Goal: Information Seeking & Learning: Check status

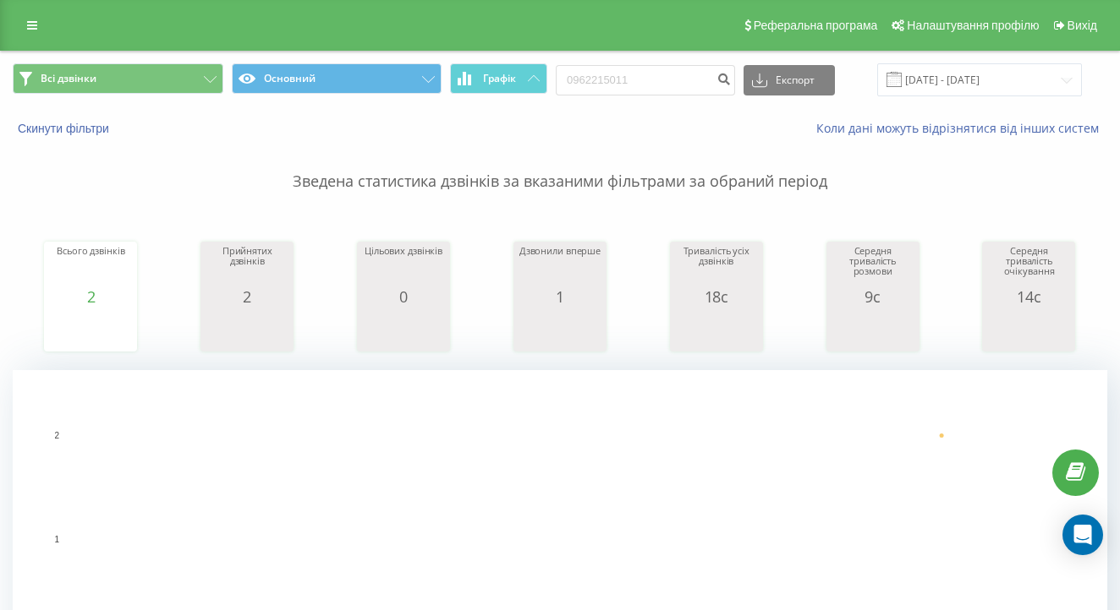
click at [654, 193] on p "Зведена статистика дзвінків за вказаними фільтрами за обраний період" at bounding box center [560, 165] width 1094 height 56
click at [762, 193] on p "Зведена статистика дзвінків за вказаними фільтрами за обраний період" at bounding box center [560, 165] width 1094 height 56
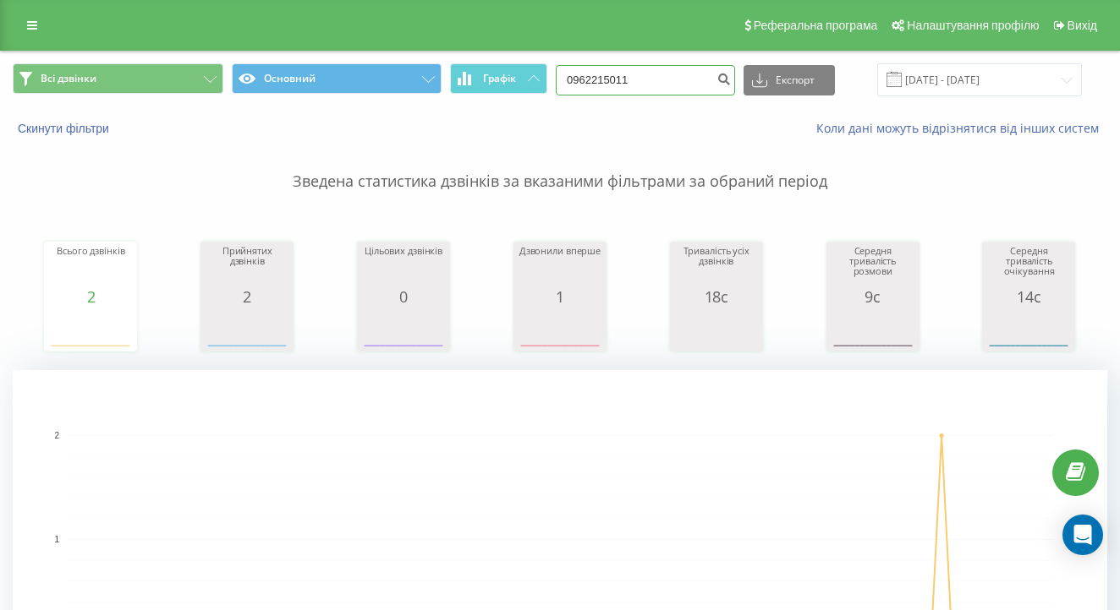
click at [683, 96] on input "0962215011" at bounding box center [645, 80] width 179 height 30
paste input "59320602"
type input "0959320602"
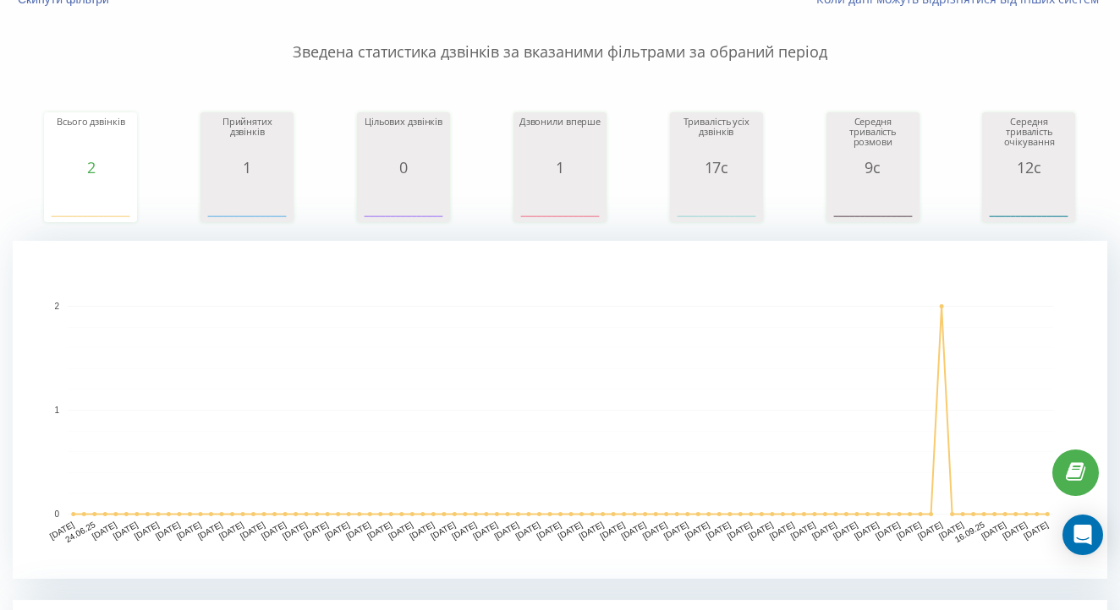
scroll to position [132, 0]
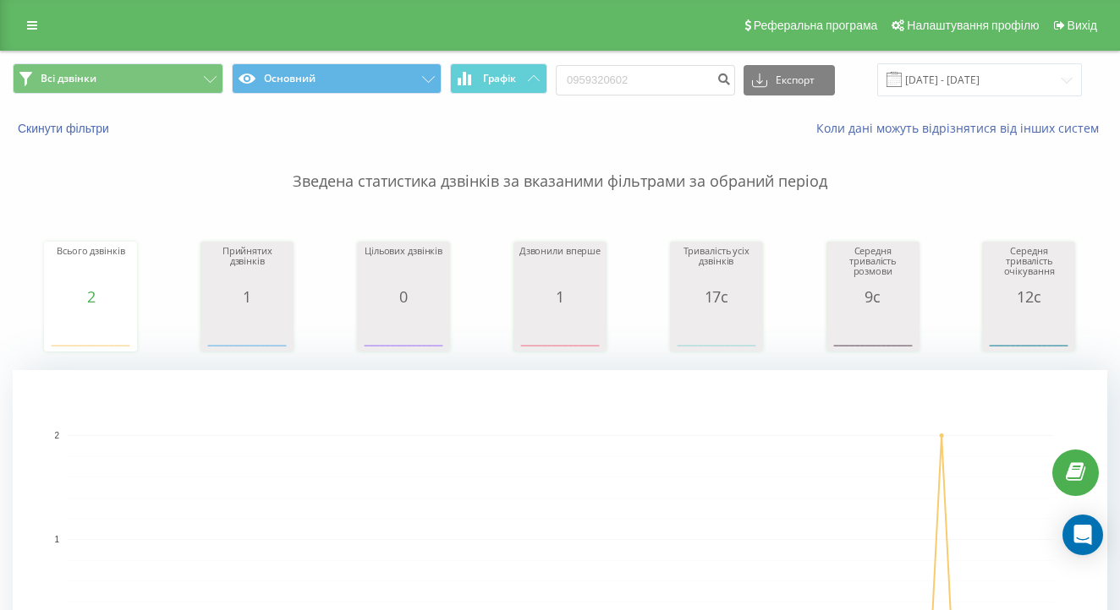
scroll to position [-3, 0]
click at [670, 74] on input "0959320602" at bounding box center [645, 80] width 179 height 30
paste input "92561330"
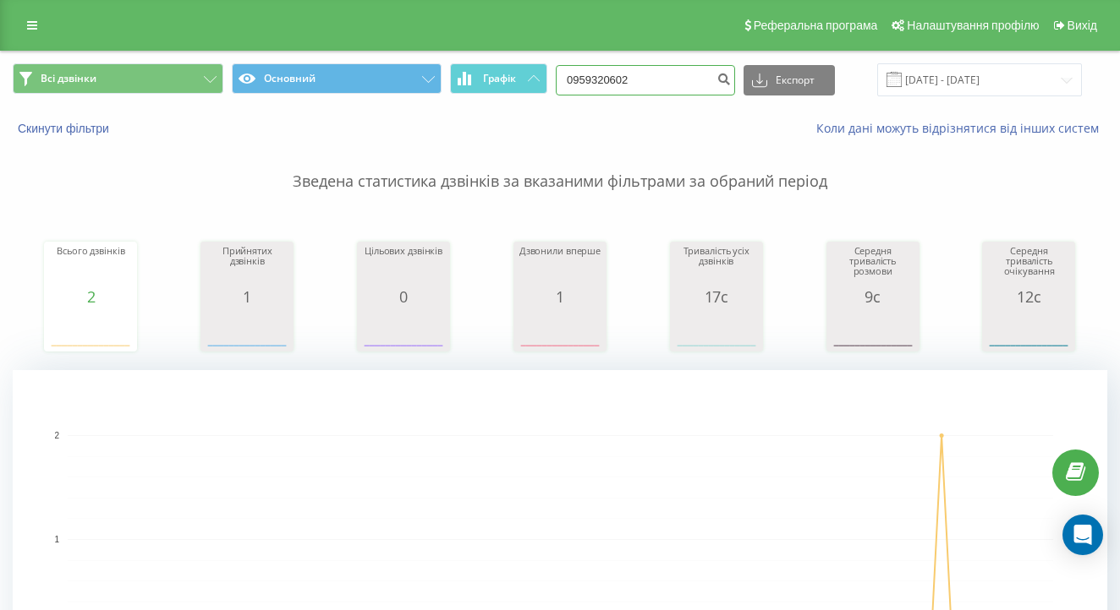
type input "0992561330"
click at [649, 96] on input "0992561330" at bounding box center [645, 80] width 179 height 30
